Goal: Information Seeking & Learning: Learn about a topic

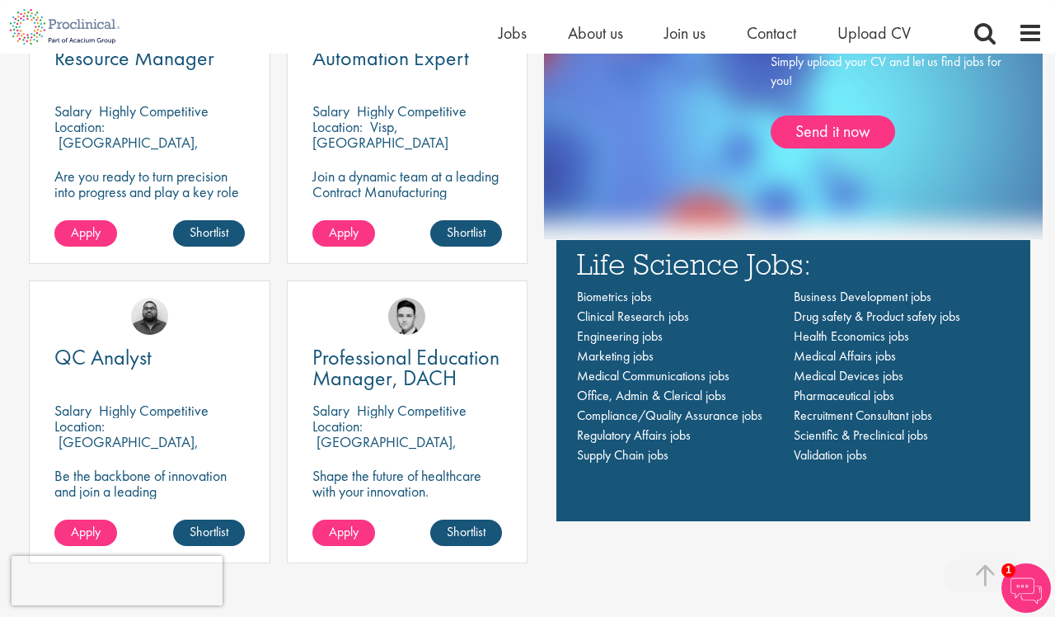
scroll to position [1016, 0]
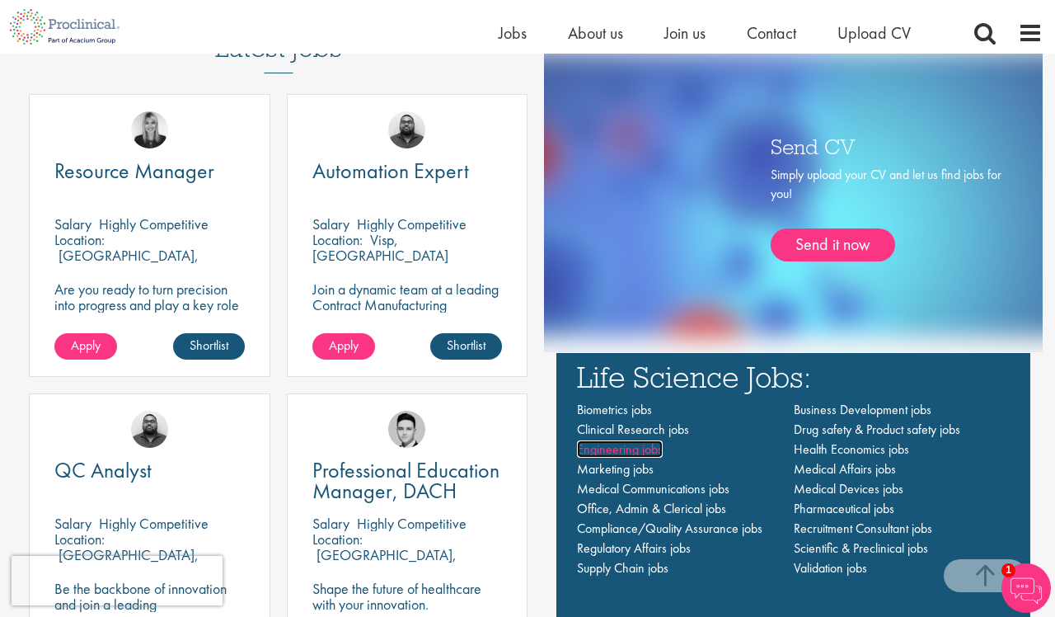
click at [608, 447] on span "Engineering jobs" at bounding box center [620, 448] width 86 height 17
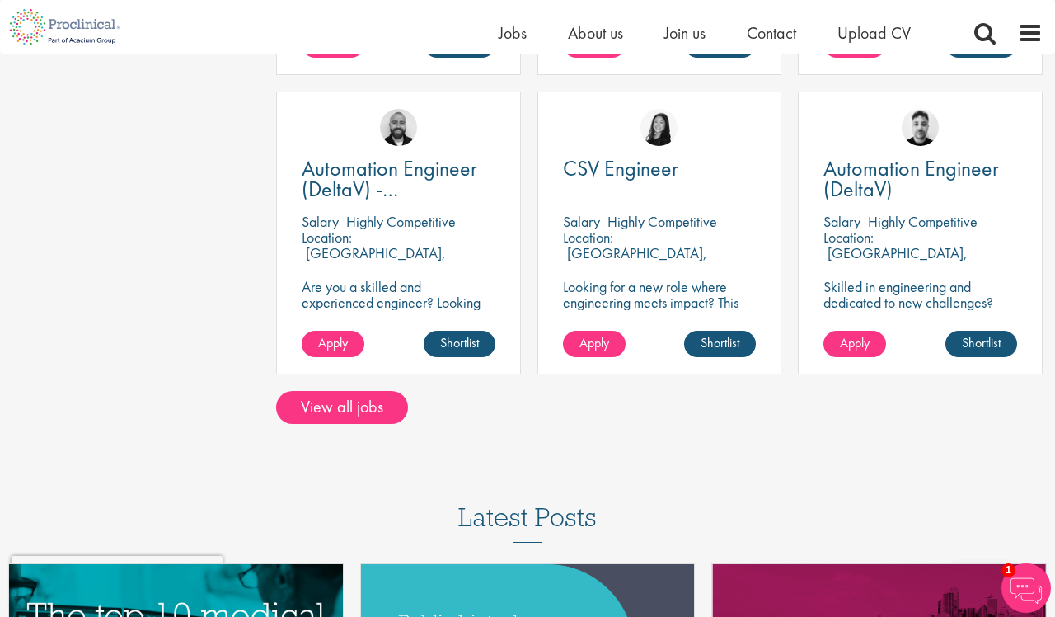
scroll to position [1115, 0]
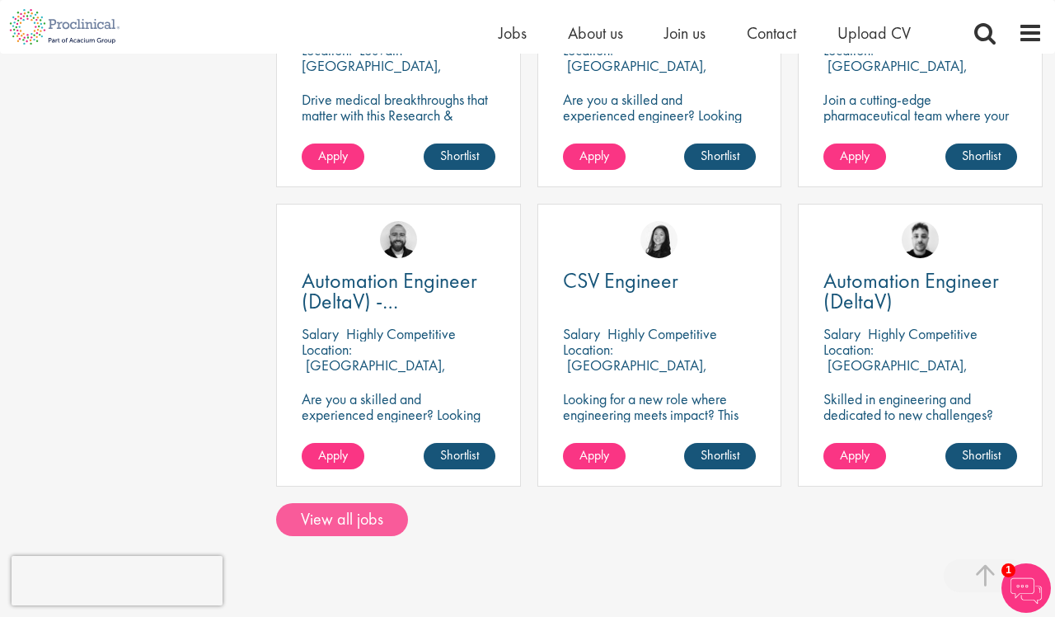
click at [383, 503] on link "View all jobs" at bounding box center [342, 519] width 132 height 33
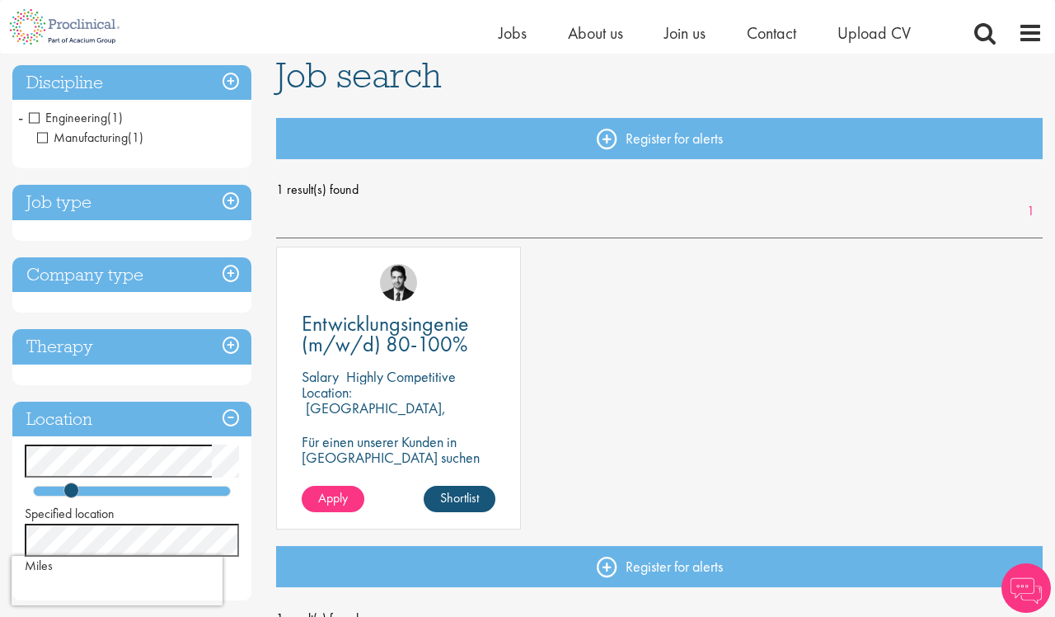
scroll to position [120, 0]
click at [408, 322] on span "Entwicklungsingenie (m/w/d) 80-100%" at bounding box center [385, 333] width 167 height 49
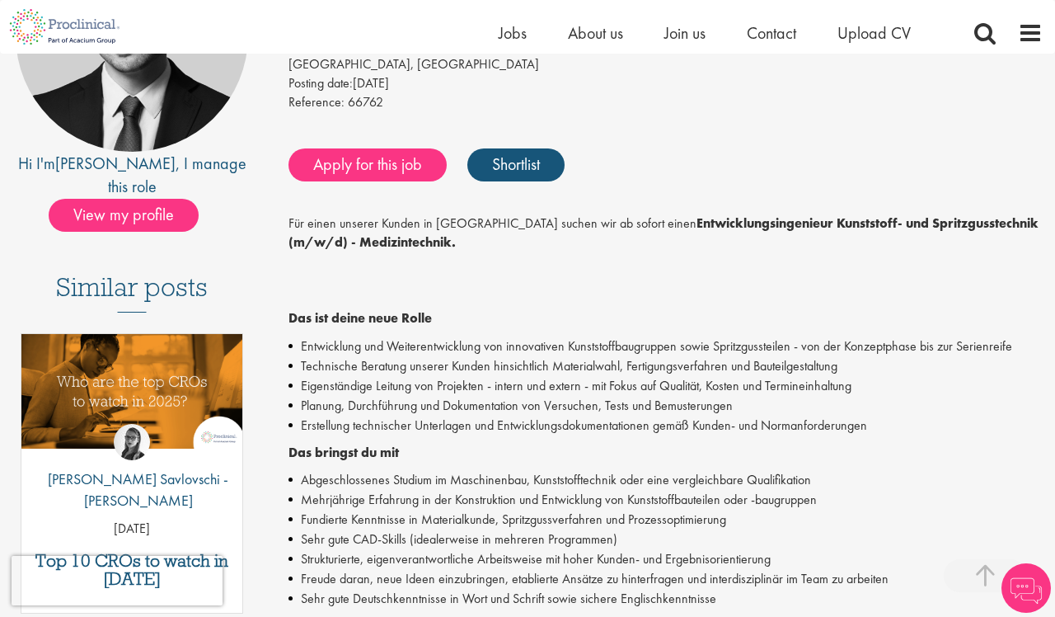
scroll to position [306, 0]
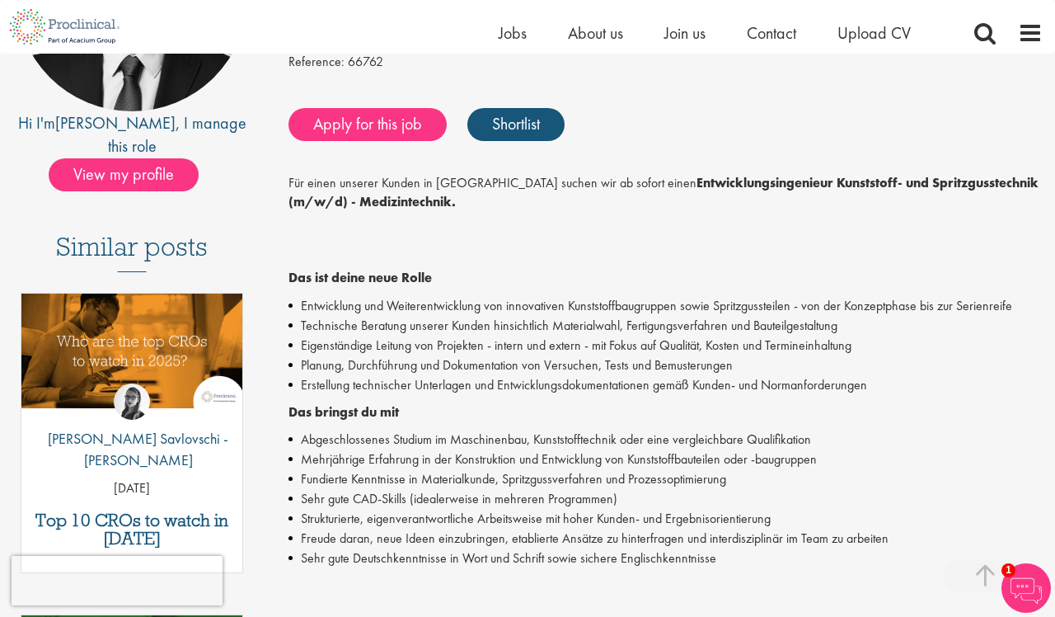
click at [657, 239] on p "Für einen unserer Kunden in [GEOGRAPHIC_DATA] suchen wir ab sofort einen Entwic…" at bounding box center [666, 230] width 754 height 113
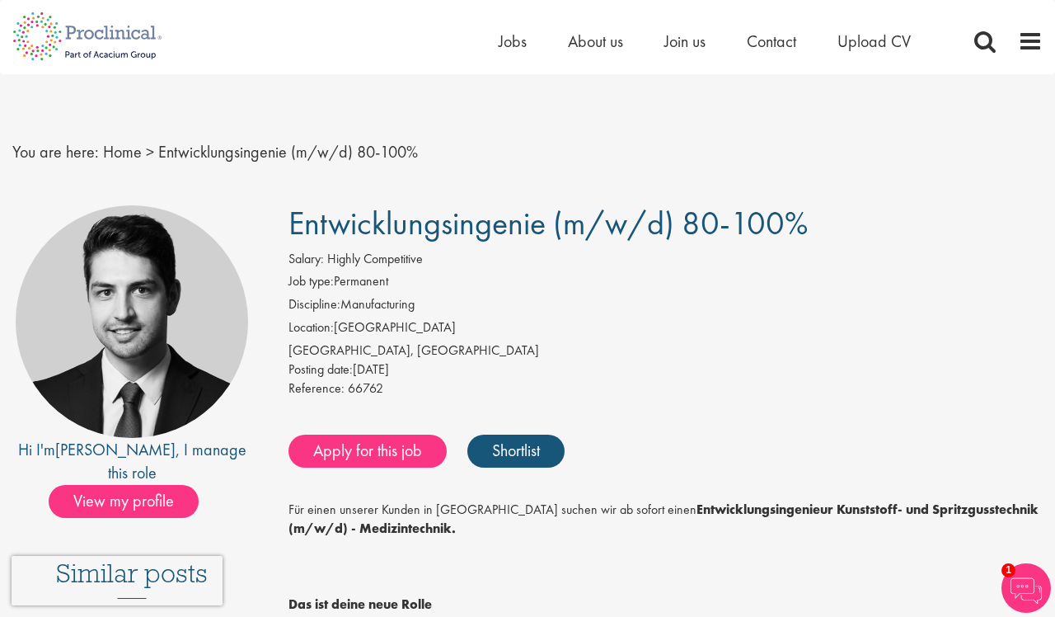
scroll to position [0, 0]
